Goal: Task Accomplishment & Management: Manage account settings

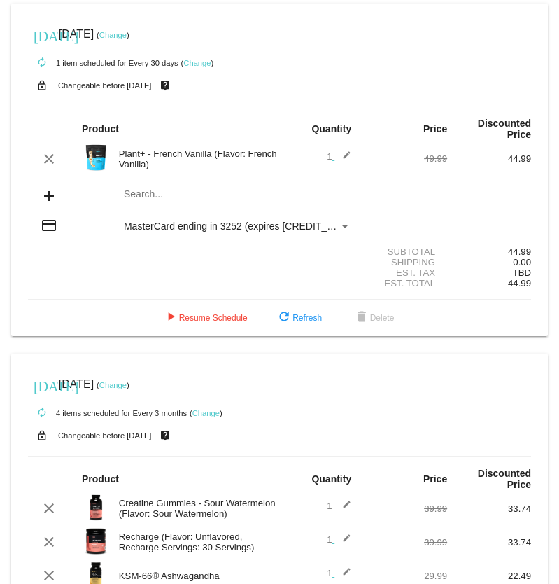
click at [182, 197] on mat-card "[DATE] [DATE] ( Change ) autorenew 1 item scheduled for Every 30 days ( Change …" at bounding box center [279, 170] width 537 height 333
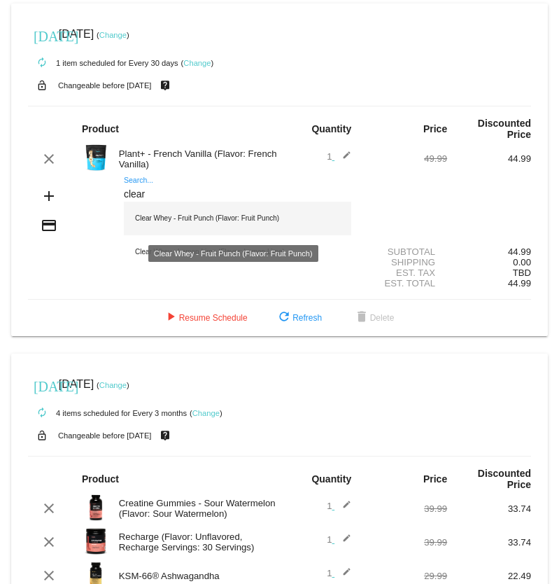
type input "clear"
click at [201, 222] on div "Clear Whey - Fruit Punch (Flavor: Fruit Punch)" at bounding box center [238, 219] width 228 height 34
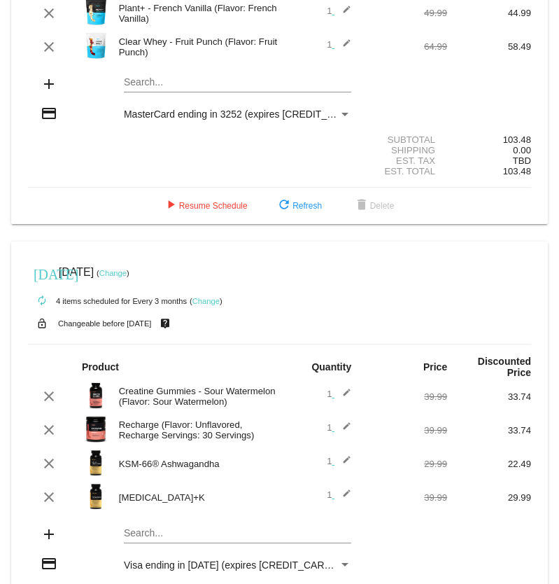
scroll to position [150, 0]
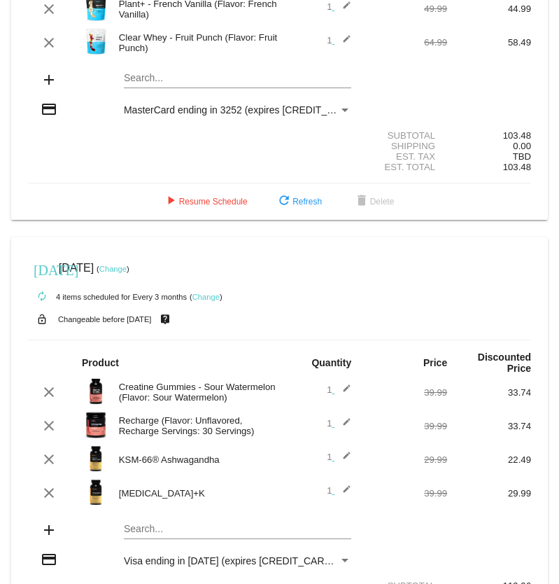
click at [127, 272] on link "Change" at bounding box center [112, 269] width 27 height 8
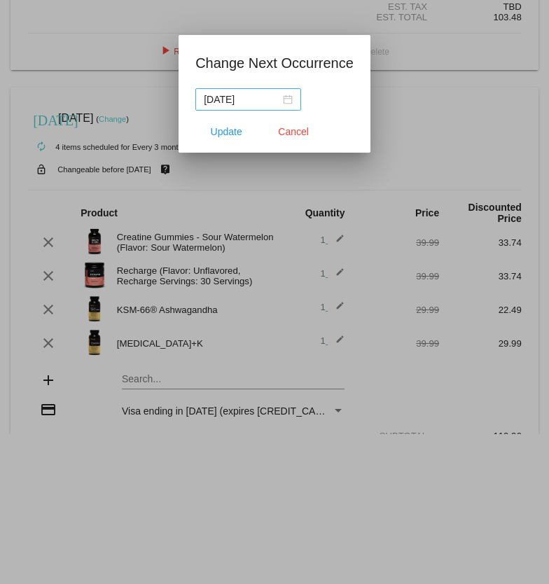
click at [289, 99] on div "[DATE]" at bounding box center [248, 99] width 89 height 15
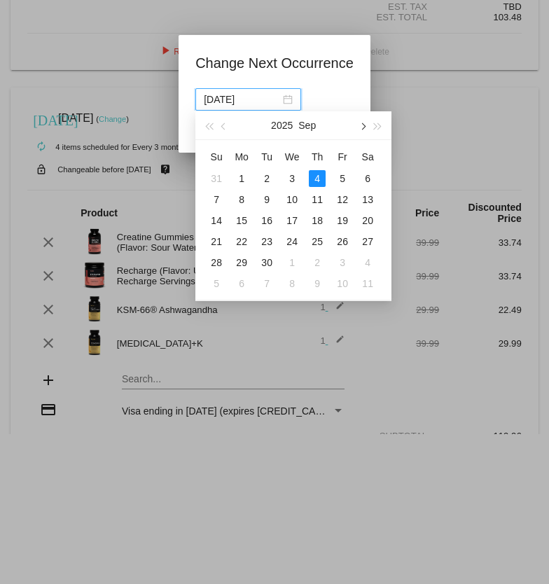
click at [363, 130] on span "button" at bounding box center [362, 126] width 7 height 7
click at [366, 179] on div "4" at bounding box center [367, 178] width 17 height 17
type input "[DATE]"
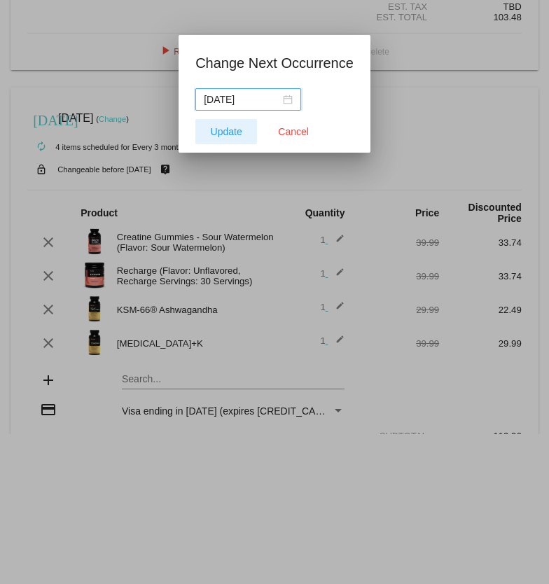
click at [225, 130] on span "Update" at bounding box center [227, 131] width 32 height 11
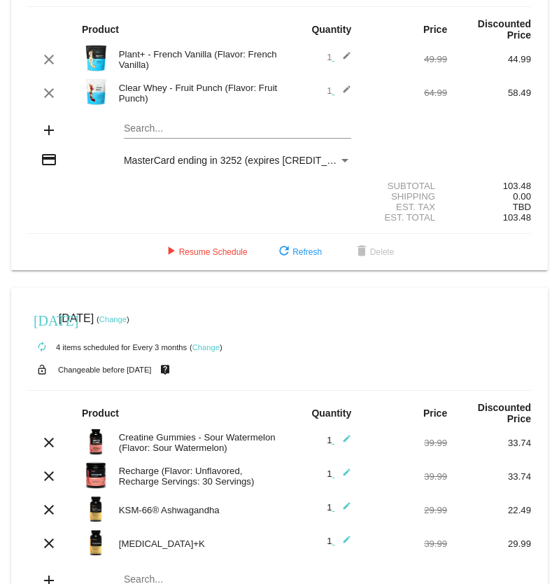
scroll to position [98, 0]
